Goal: Task Accomplishment & Management: Complete application form

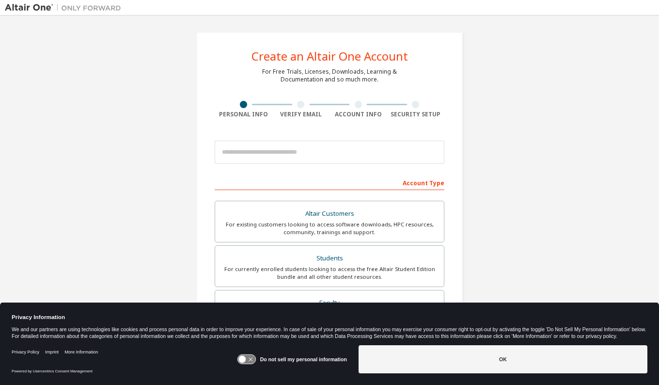
click at [64, 86] on div "Create an Altair One Account For Free Trials, Licenses, Downloads, Learning & D…" at bounding box center [329, 276] width 649 height 513
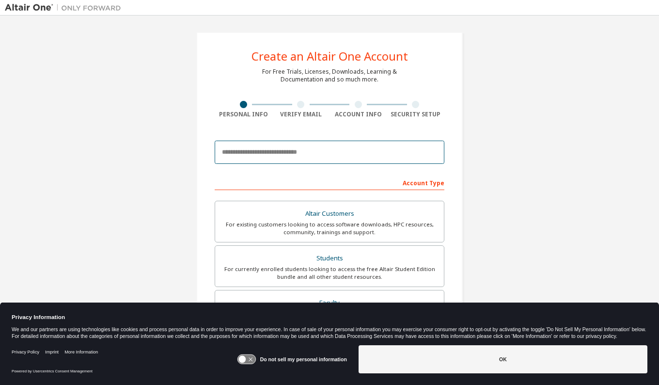
click at [260, 154] on input "email" at bounding box center [330, 152] width 230 height 23
type input "*"
type input "**********"
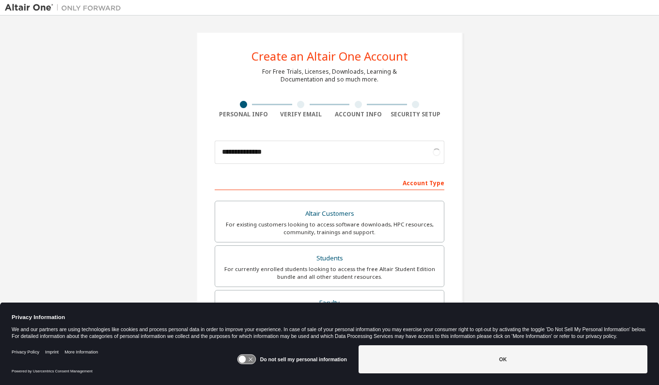
click at [544, 88] on div "**********" at bounding box center [329, 276] width 649 height 513
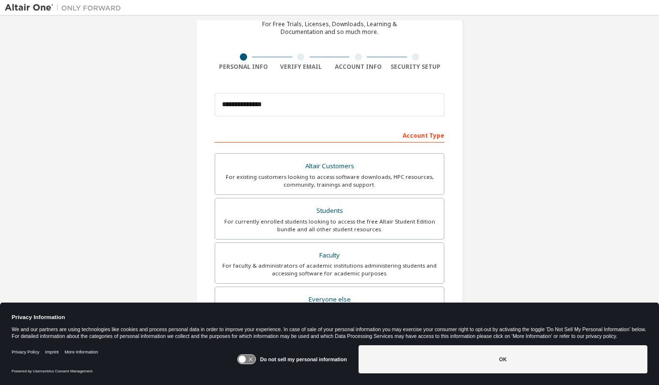
scroll to position [97, 0]
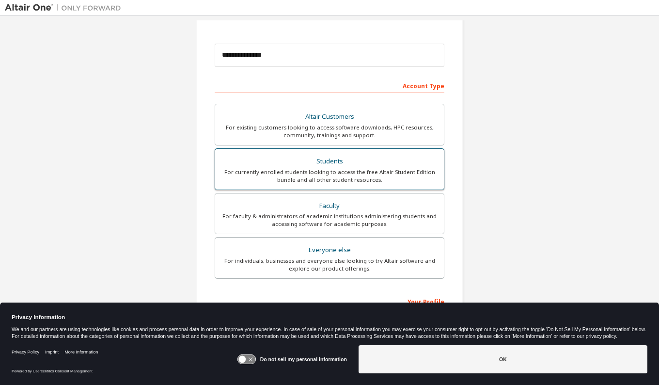
click at [363, 157] on div "Students" at bounding box center [329, 162] width 217 height 14
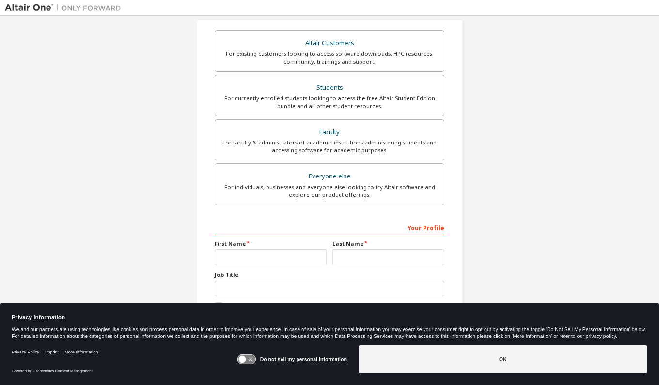
scroll to position [182, 0]
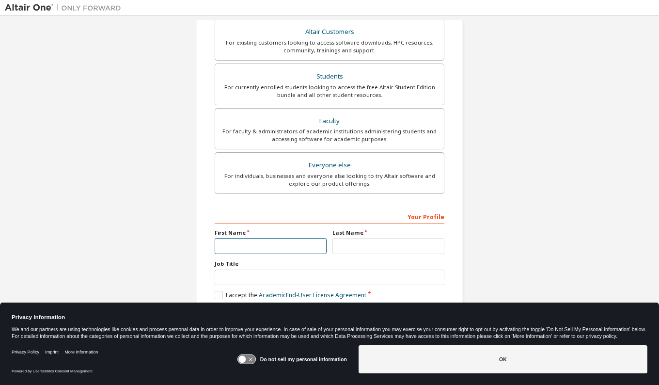
click at [307, 248] on input "text" at bounding box center [271, 246] width 112 height 16
type input "*"
type input "*******"
click at [353, 239] on input "text" at bounding box center [388, 246] width 112 height 16
type input "**********"
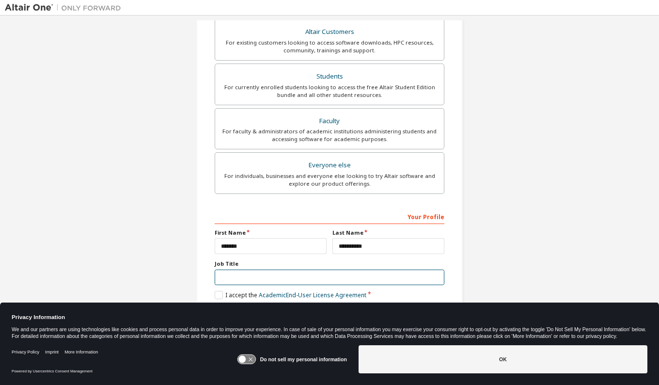
click at [272, 272] on input "text" at bounding box center [330, 277] width 230 height 16
type input "*"
type input "*******"
click at [217, 294] on label "I accept the Academic End-User License Agreement" at bounding box center [291, 295] width 152 height 8
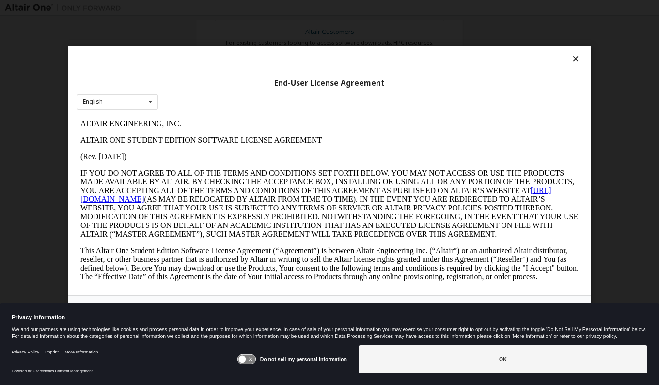
scroll to position [0, 0]
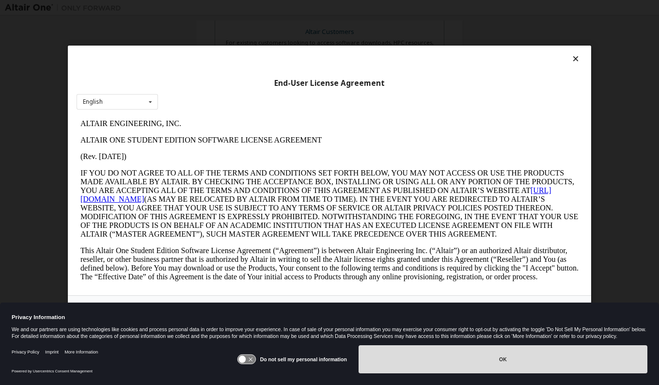
click at [507, 354] on button "OK" at bounding box center [503, 359] width 289 height 28
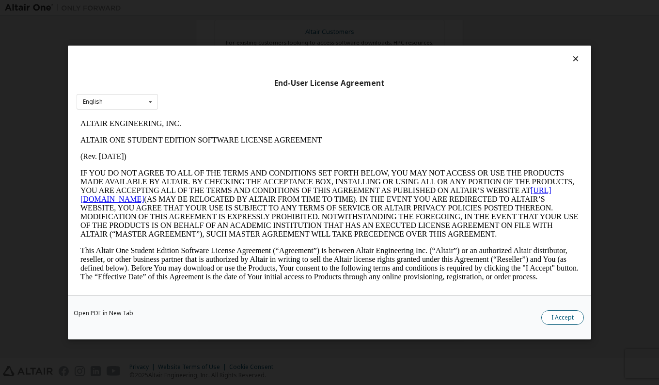
click at [554, 318] on button "I Accept" at bounding box center [562, 317] width 43 height 15
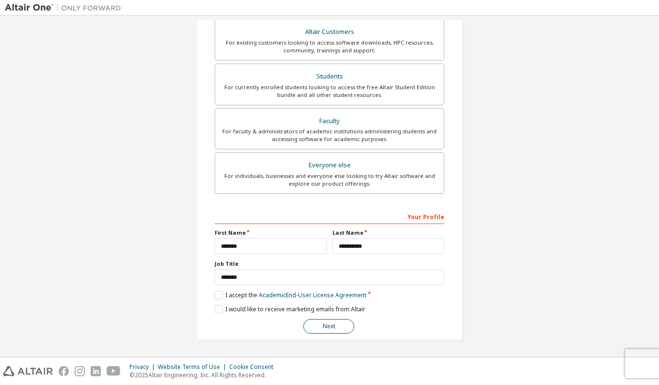
click at [332, 322] on button "Next" at bounding box center [328, 326] width 51 height 15
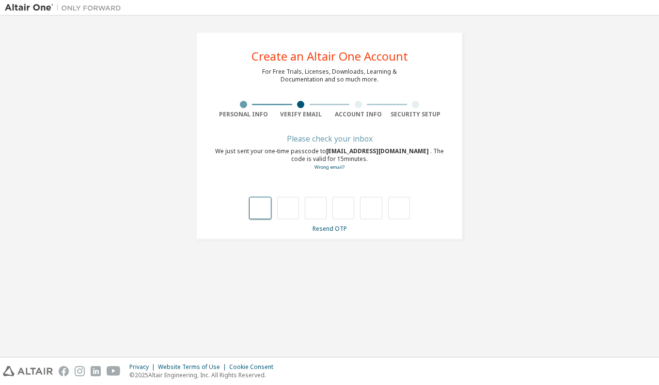
type input "*"
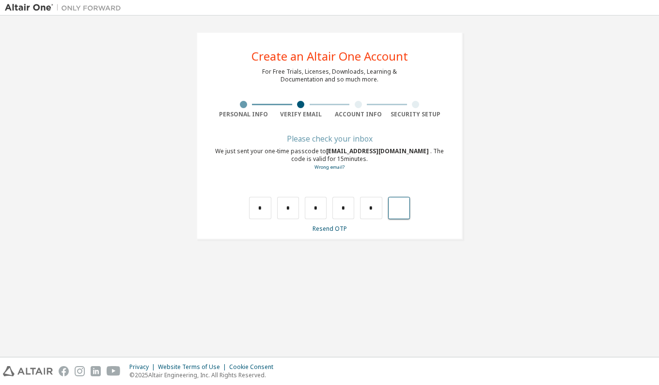
type input "*"
click at [263, 200] on input "text" at bounding box center [260, 208] width 22 height 22
type input "*"
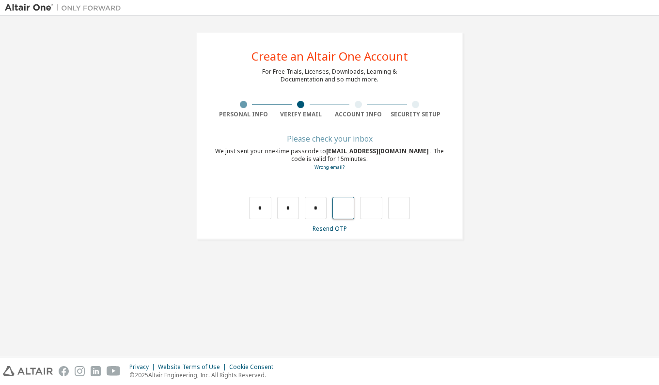
type input "*"
